Goal: Find specific page/section: Find specific page/section

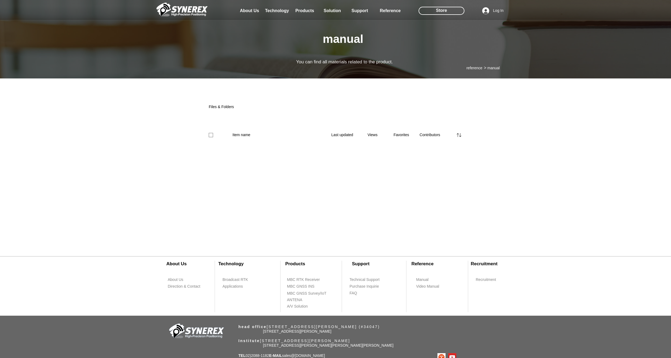
click at [113, 215] on div "main content" at bounding box center [335, 165] width 671 height 164
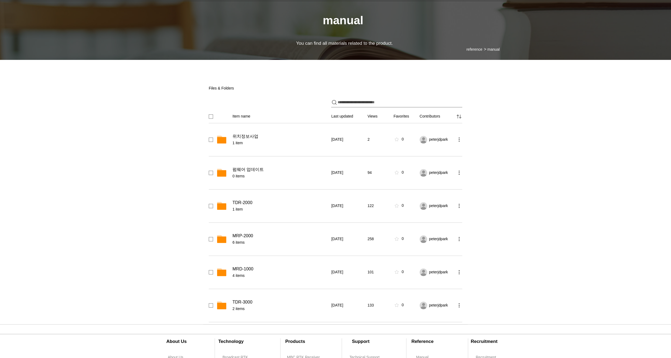
scroll to position [31, 0]
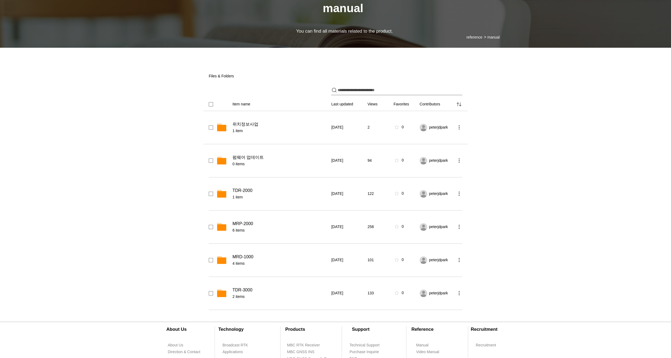
click at [243, 127] on span "위치정보사업" at bounding box center [246, 124] width 26 height 5
